Goal: Information Seeking & Learning: Check status

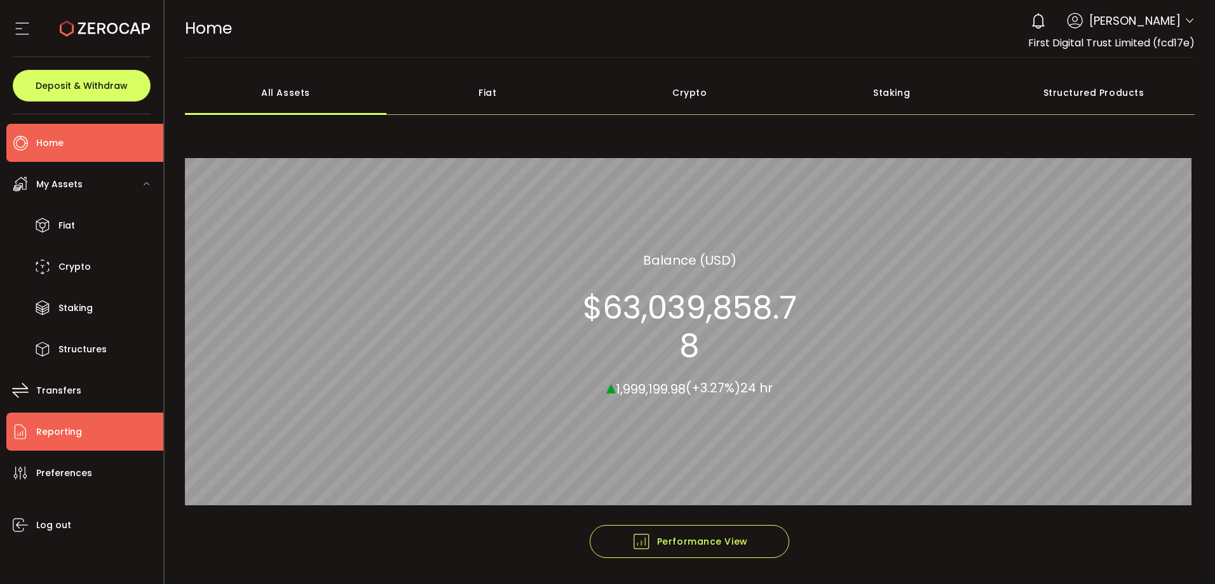
click at [63, 435] on span "Reporting" at bounding box center [59, 432] width 46 height 18
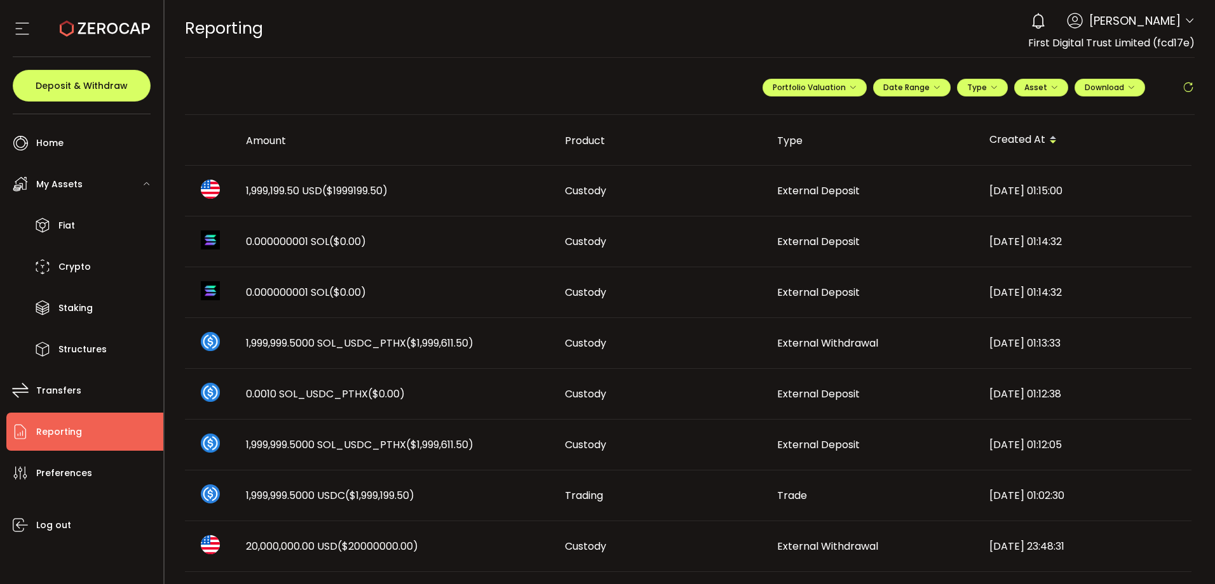
click at [980, 192] on div "[DATE] 01:15:00" at bounding box center [1085, 191] width 212 height 15
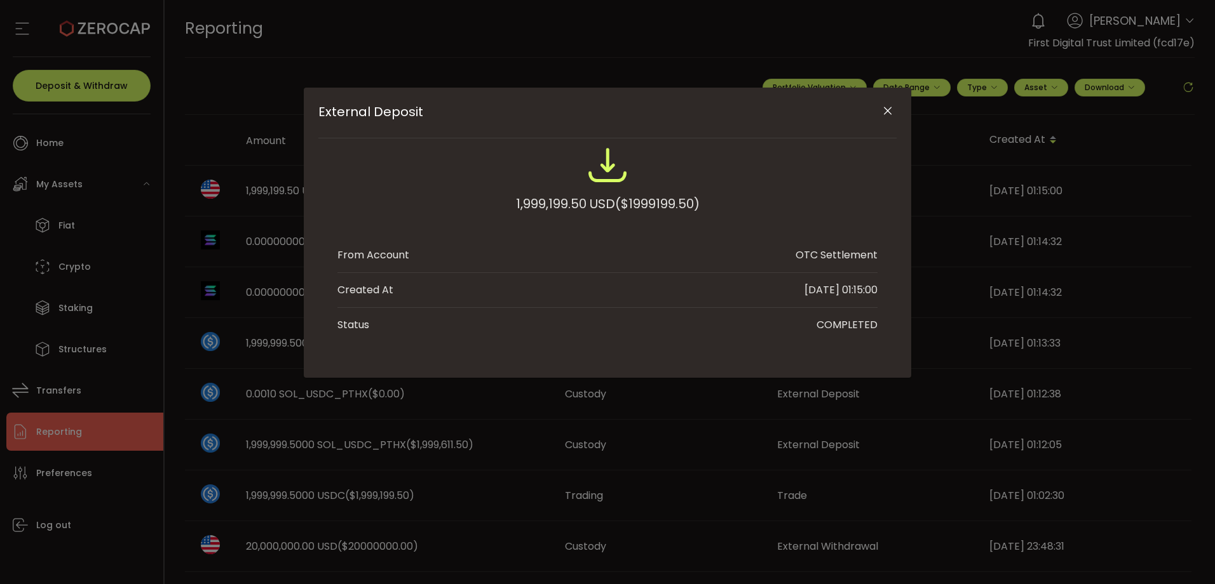
click at [662, 205] on span "($1999199.50)" at bounding box center [657, 203] width 84 height 23
copy span "1999199.50"
